Goal: Transaction & Acquisition: Purchase product/service

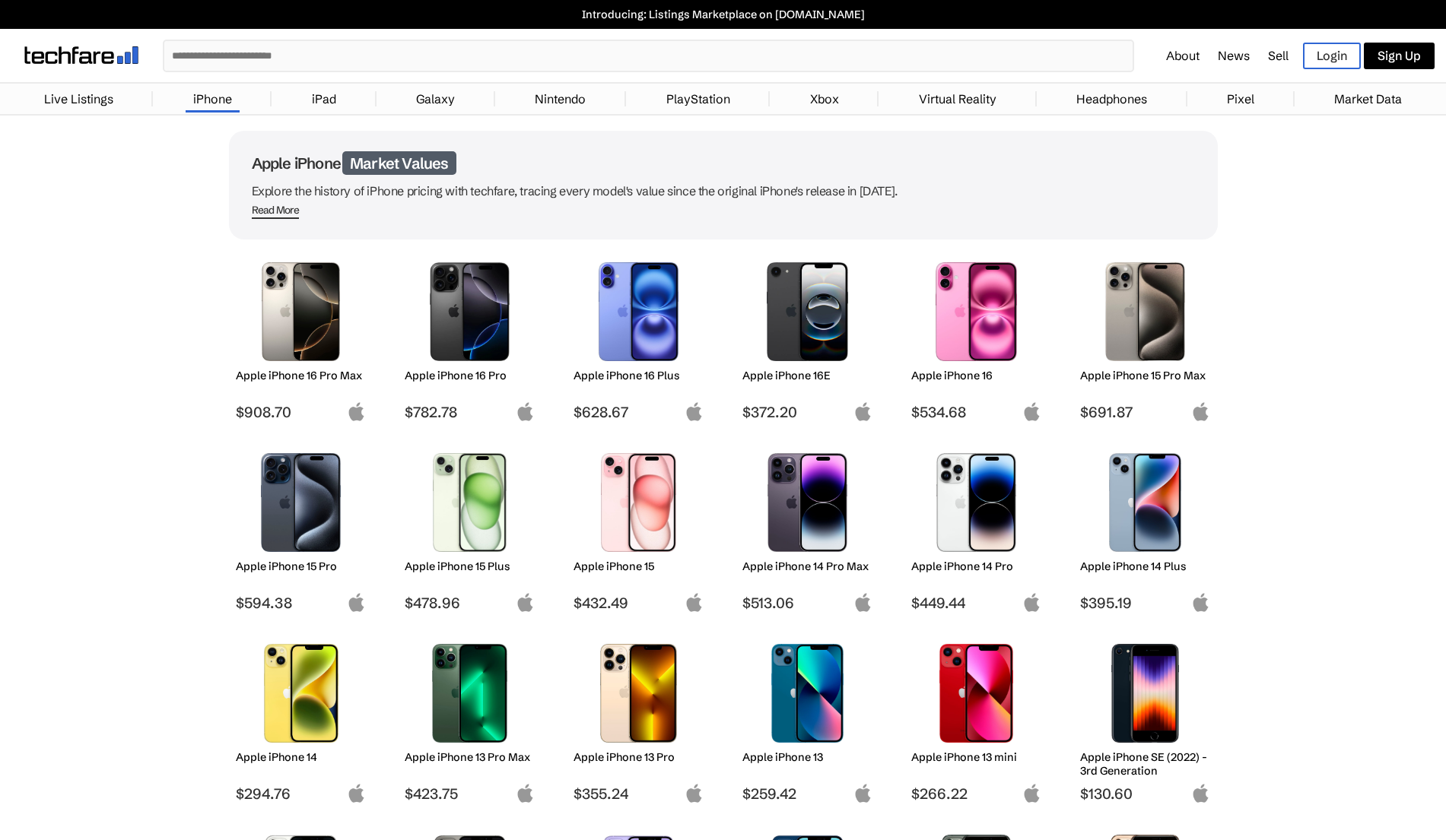
click at [406, 58] on input "text" at bounding box center [648, 56] width 968 height 29
click at [448, 283] on img at bounding box center [469, 311] width 107 height 99
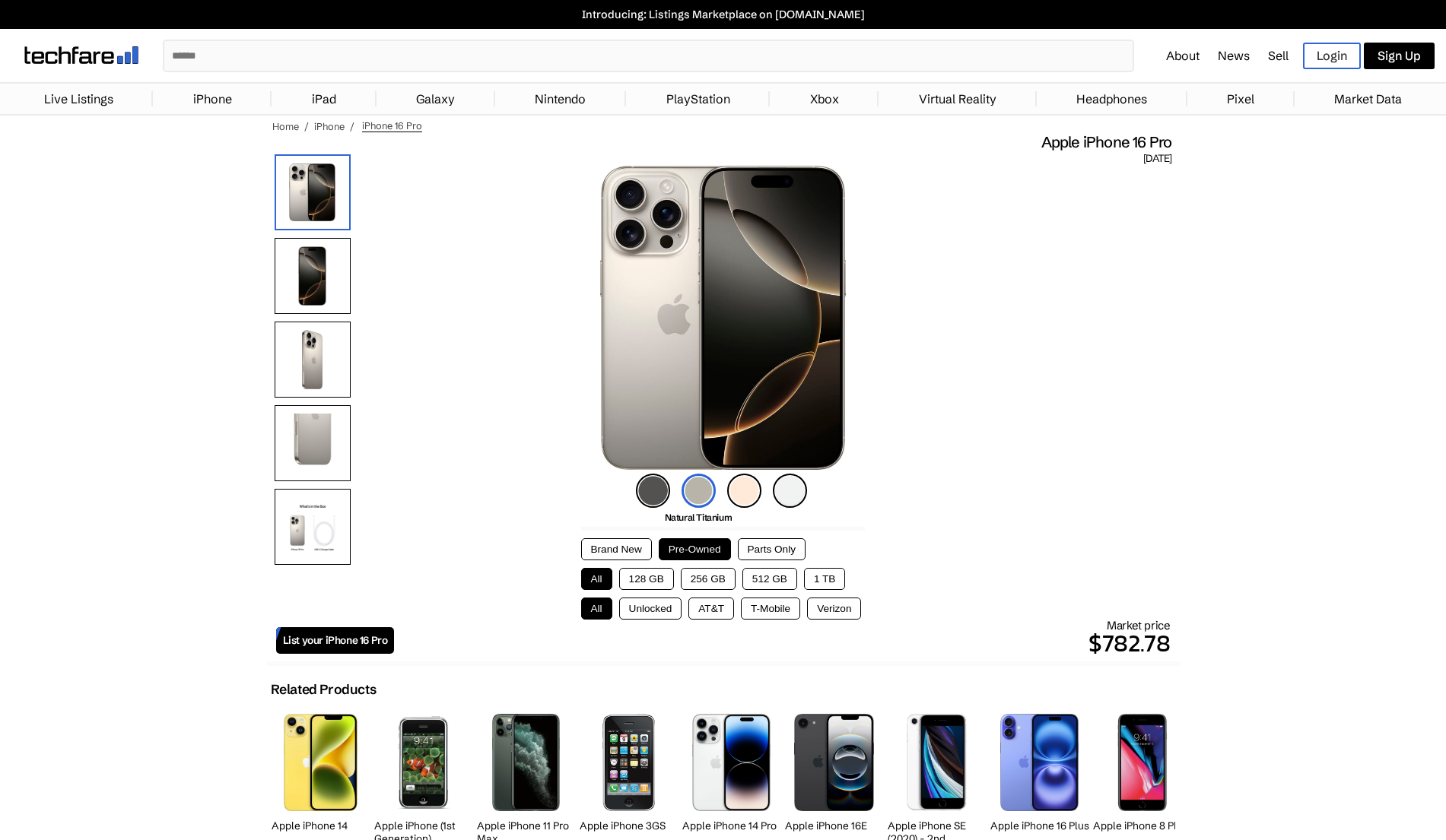
click at [73, 59] on img at bounding box center [81, 55] width 114 height 18
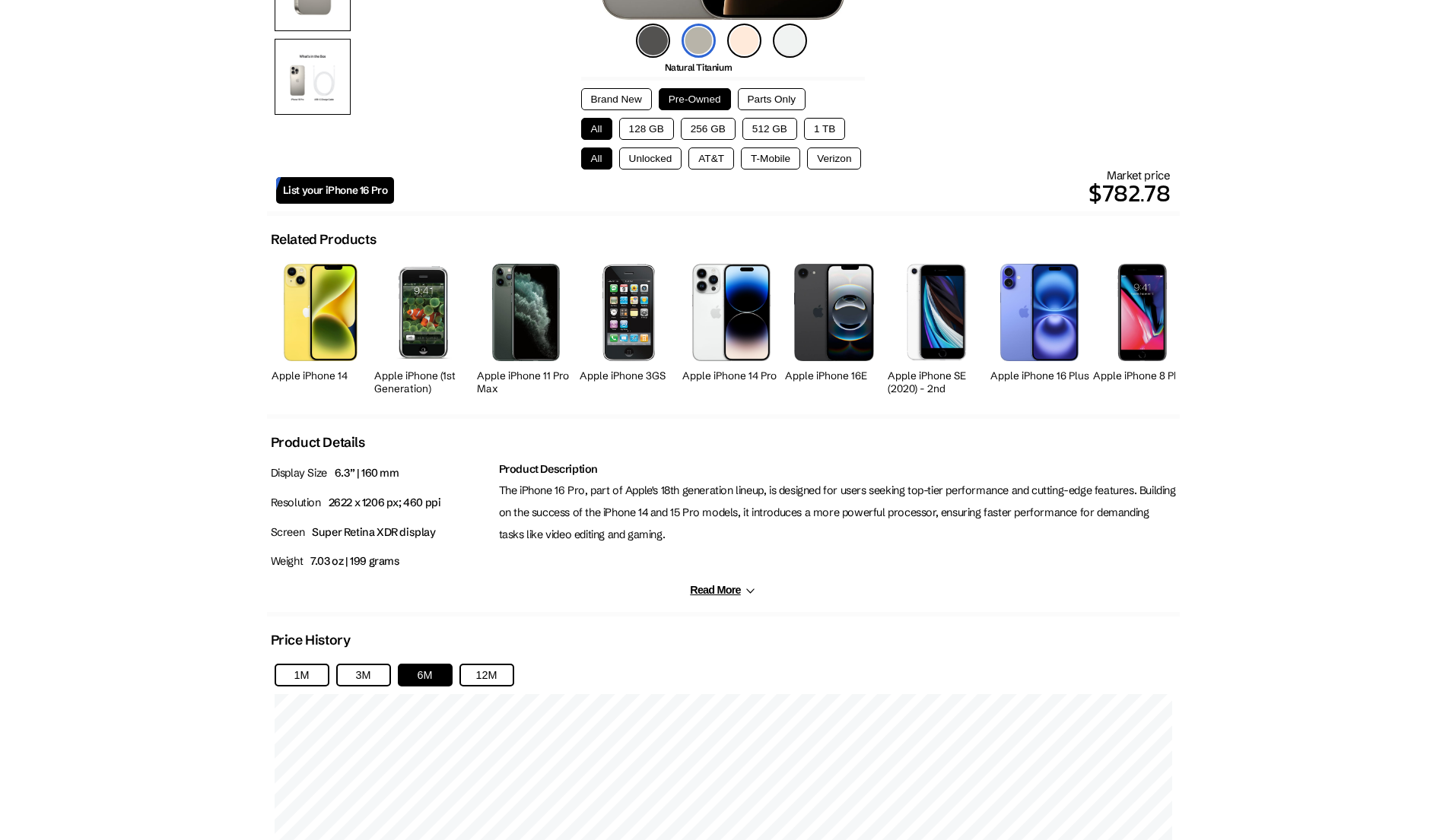
scroll to position [503, 0]
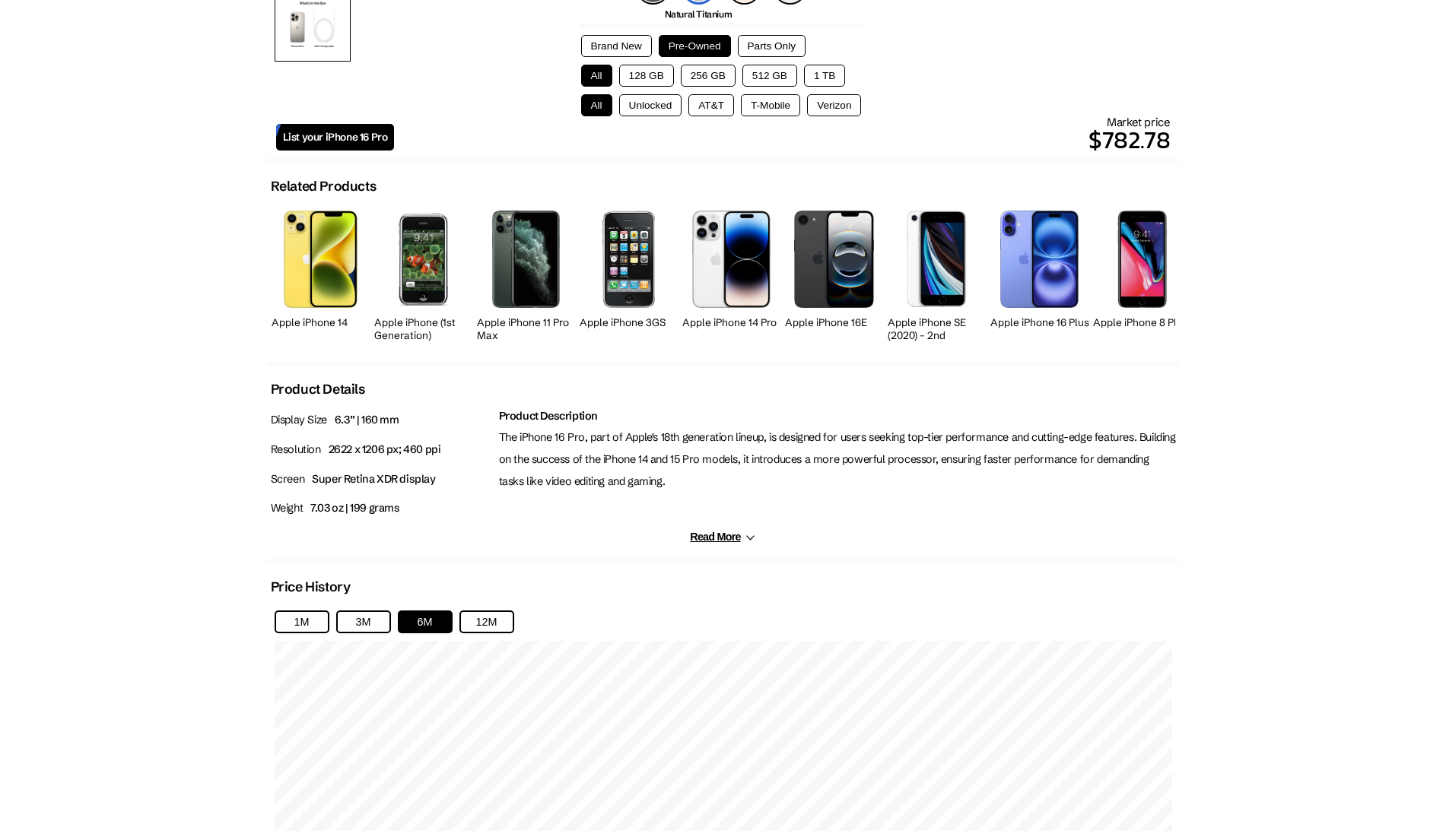
click at [711, 76] on button "256 GB" at bounding box center [708, 76] width 55 height 22
click at [630, 69] on button "128 GB" at bounding box center [647, 76] width 55 height 22
click at [718, 77] on button "256 GB" at bounding box center [708, 76] width 55 height 22
click at [653, 73] on button "128 GB" at bounding box center [647, 76] width 55 height 22
click at [772, 76] on button "512 GB" at bounding box center [770, 76] width 55 height 22
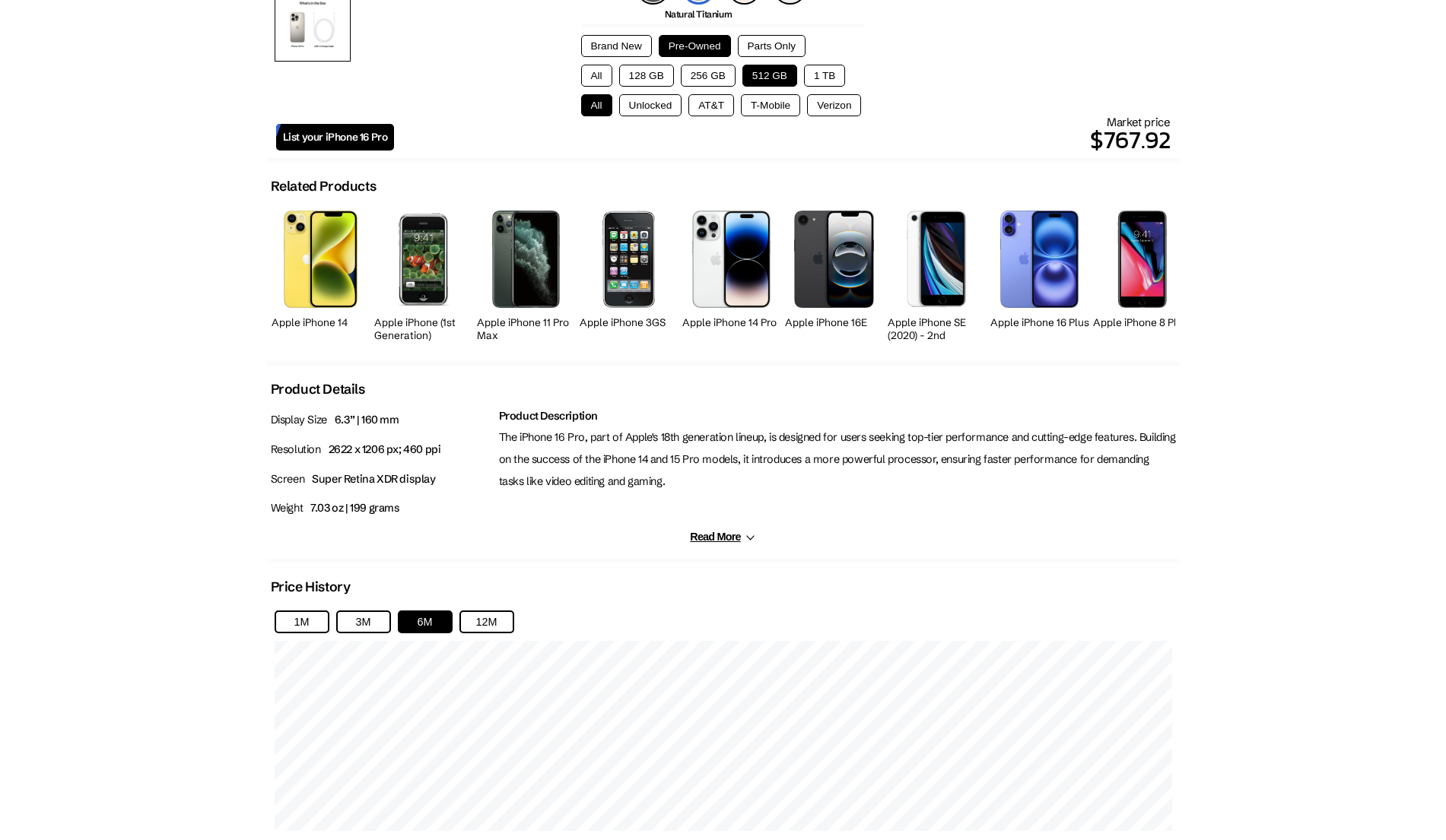
click at [718, 79] on button "256 GB" at bounding box center [708, 76] width 55 height 22
click at [822, 79] on button "1 TB" at bounding box center [825, 76] width 41 height 22
click at [705, 77] on button "256 GB" at bounding box center [708, 76] width 55 height 22
click at [638, 73] on button "128 GB" at bounding box center [647, 76] width 55 height 22
click at [702, 76] on button "256 GB" at bounding box center [708, 76] width 55 height 22
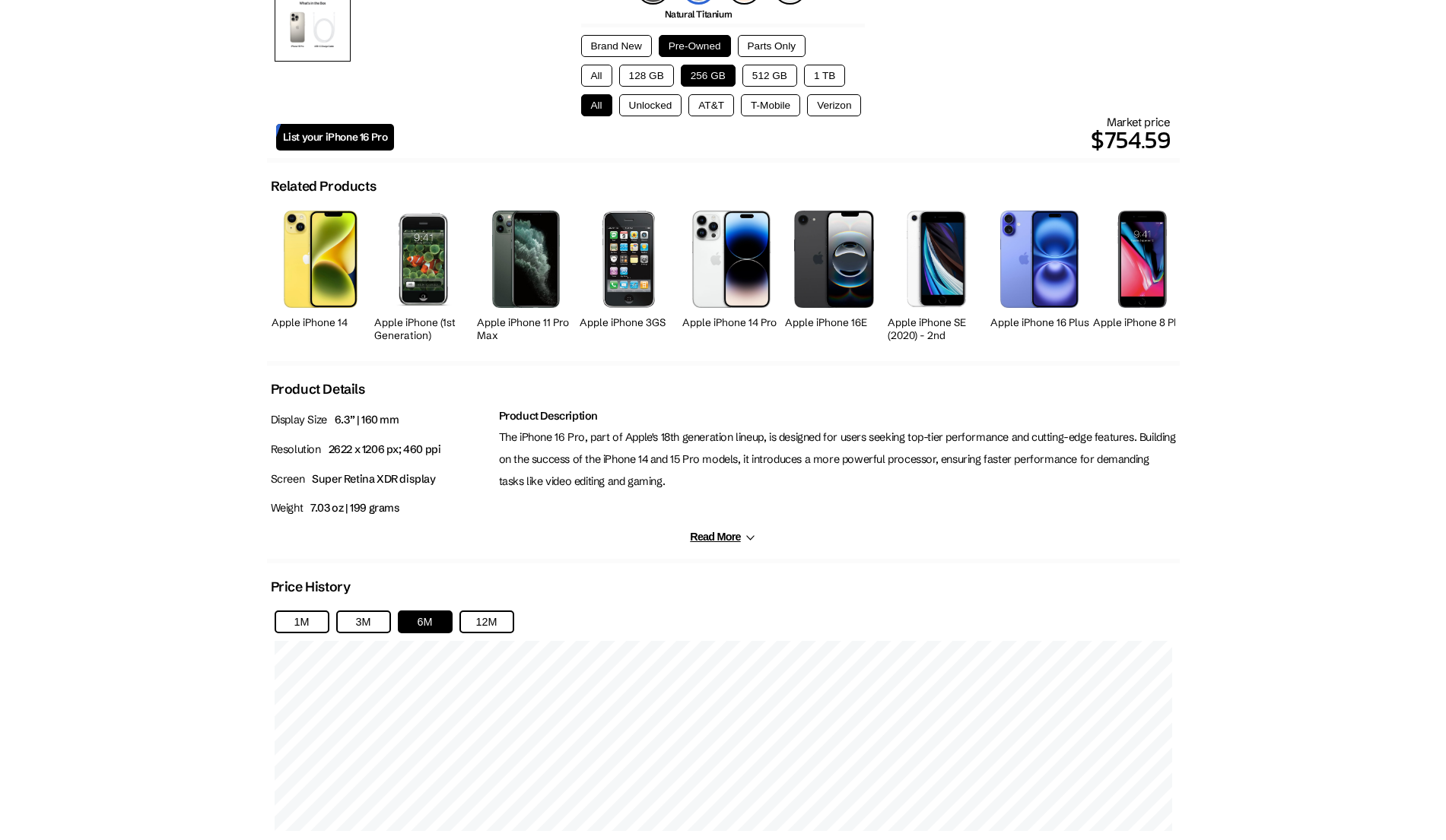
click at [776, 111] on button "T-Mobile" at bounding box center [771, 105] width 59 height 22
click at [651, 70] on button "128 GB" at bounding box center [647, 76] width 55 height 22
click at [640, 102] on button "Unlocked" at bounding box center [651, 105] width 63 height 22
click at [703, 79] on button "256 GB" at bounding box center [708, 76] width 55 height 22
click at [769, 113] on button "T-Mobile" at bounding box center [771, 105] width 59 height 22
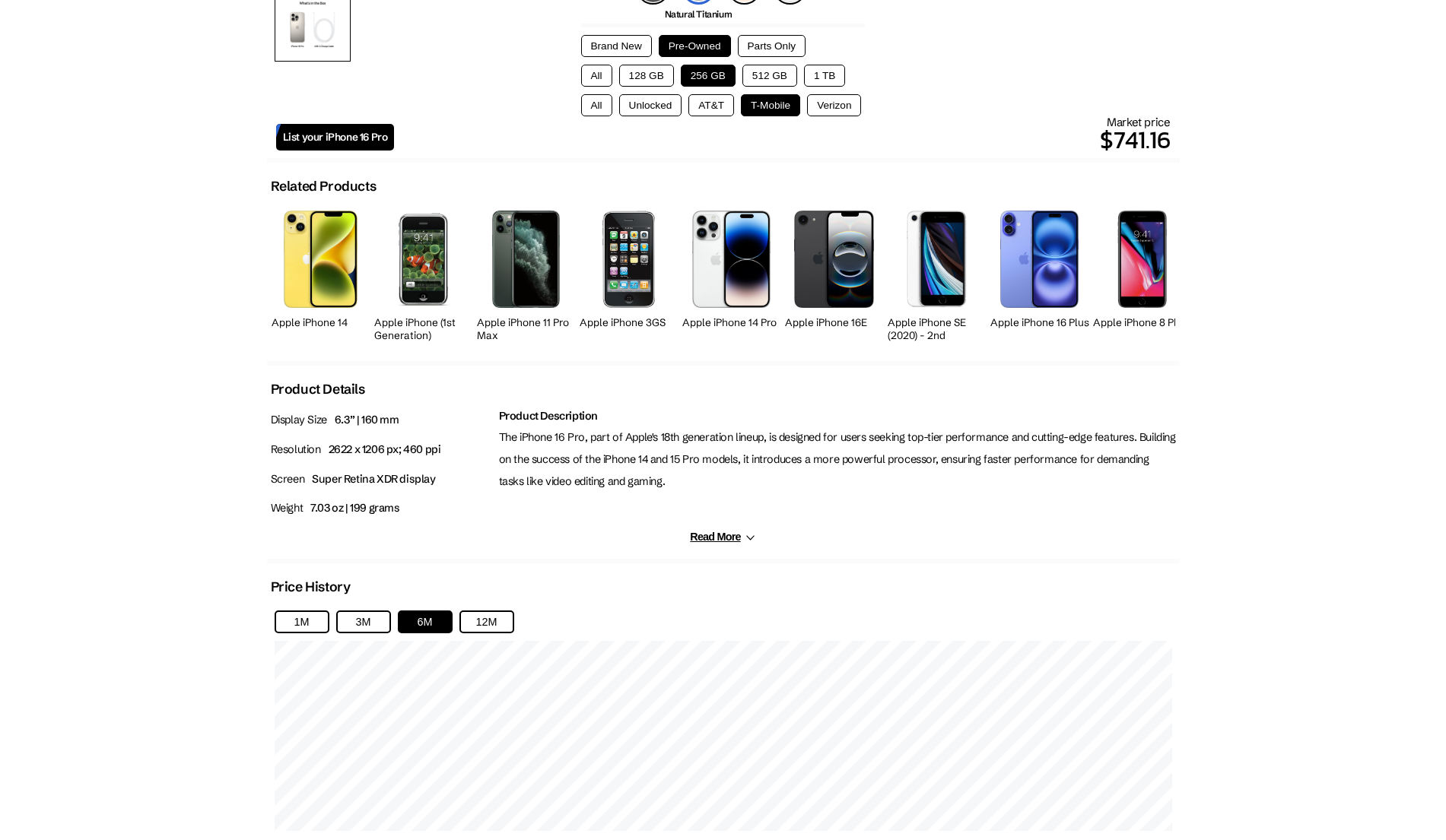
click at [657, 112] on button "Unlocked" at bounding box center [651, 105] width 63 height 22
click at [781, 103] on button "T-Mobile" at bounding box center [771, 105] width 59 height 22
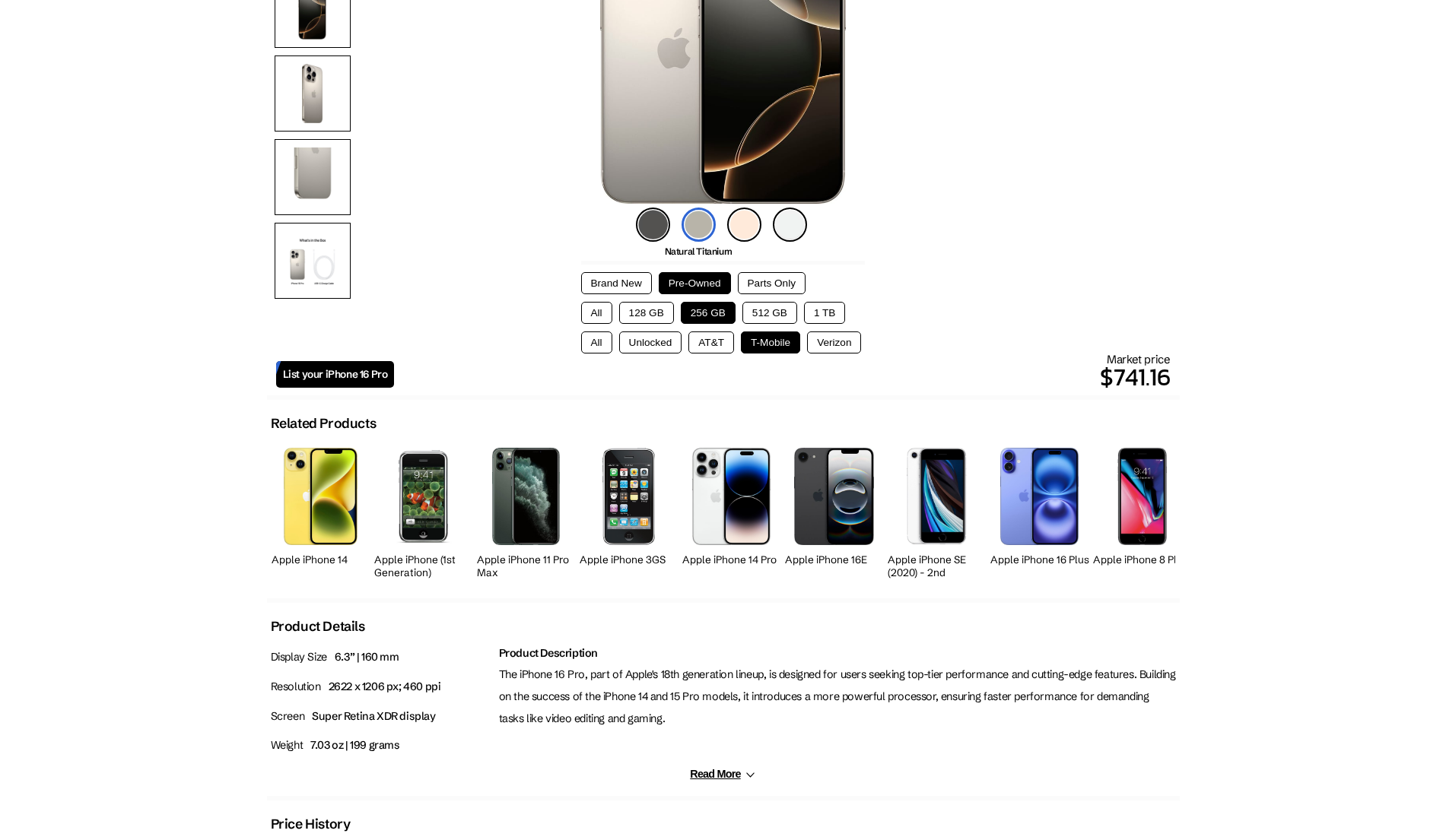
scroll to position [252, 0]
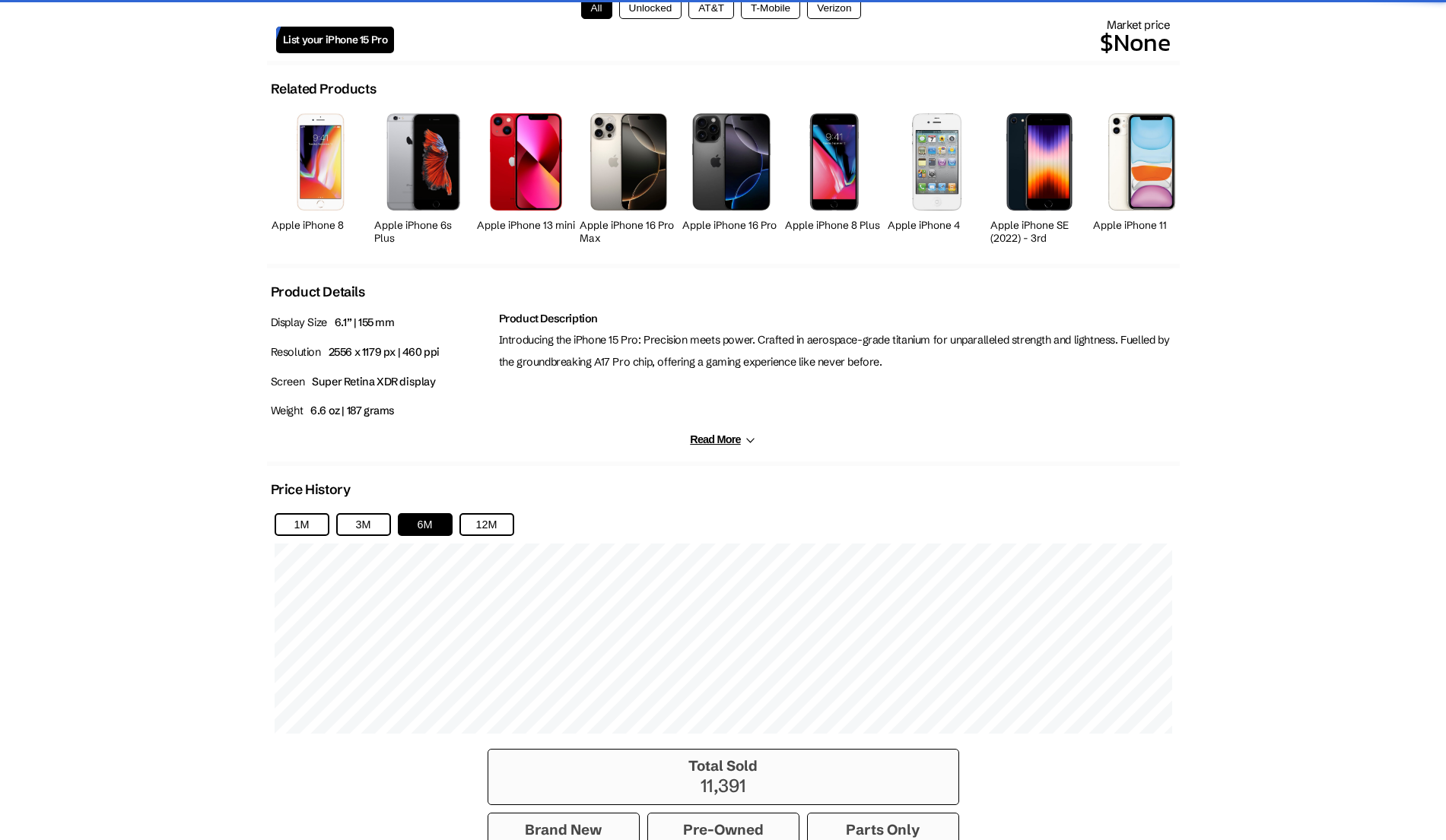
scroll to position [825, 0]
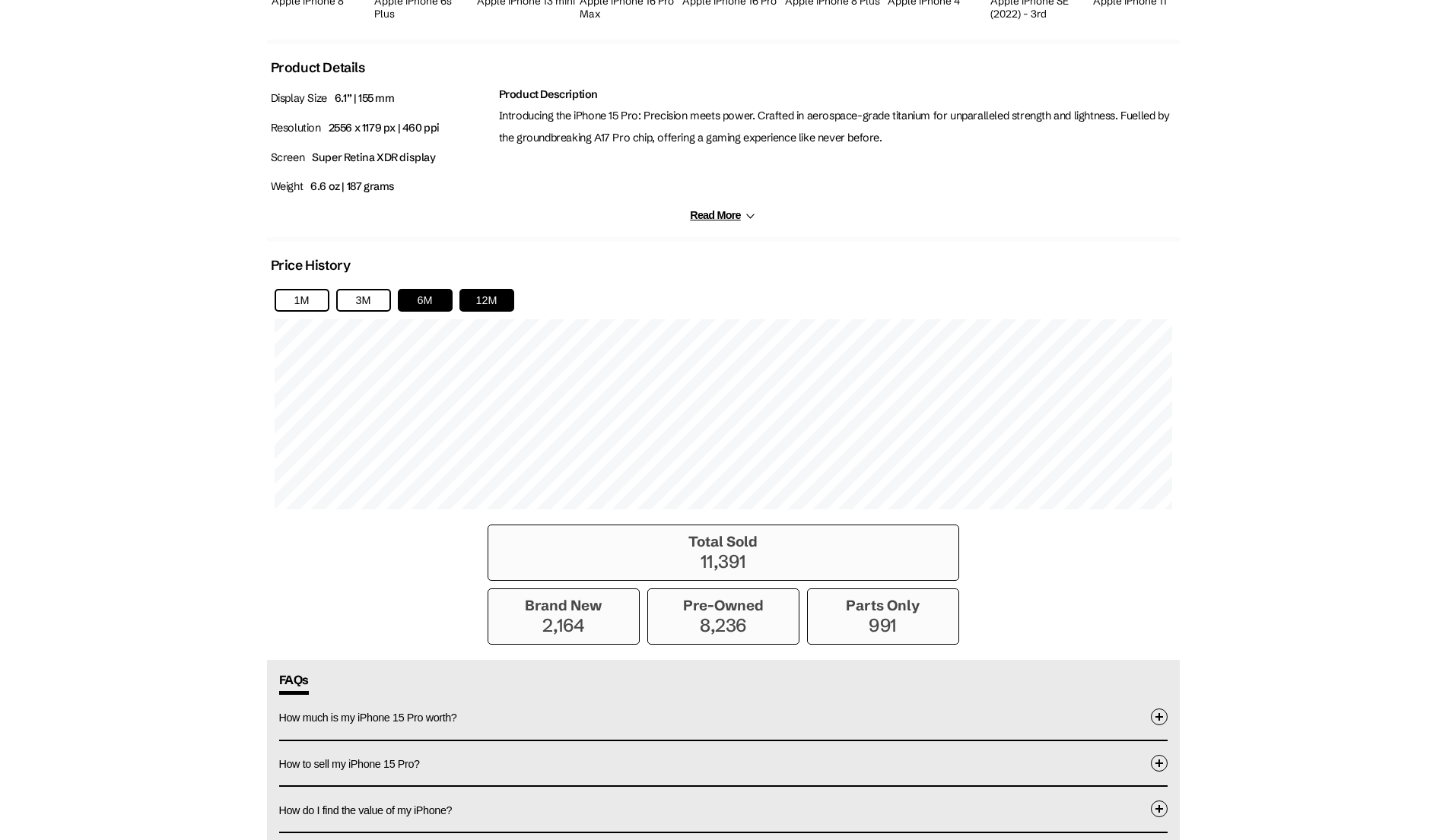
click at [501, 292] on button "12M" at bounding box center [487, 299] width 55 height 23
